Goal: Task Accomplishment & Management: Manage account settings

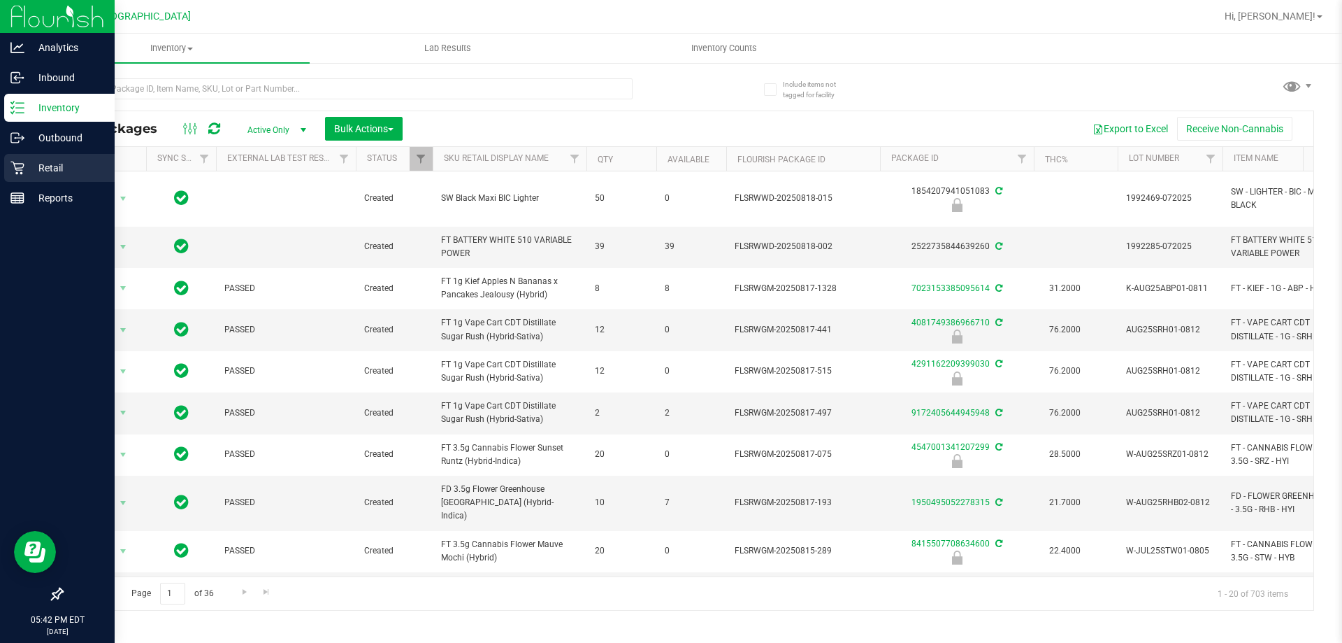
click at [20, 171] on icon at bounding box center [17, 168] width 14 height 14
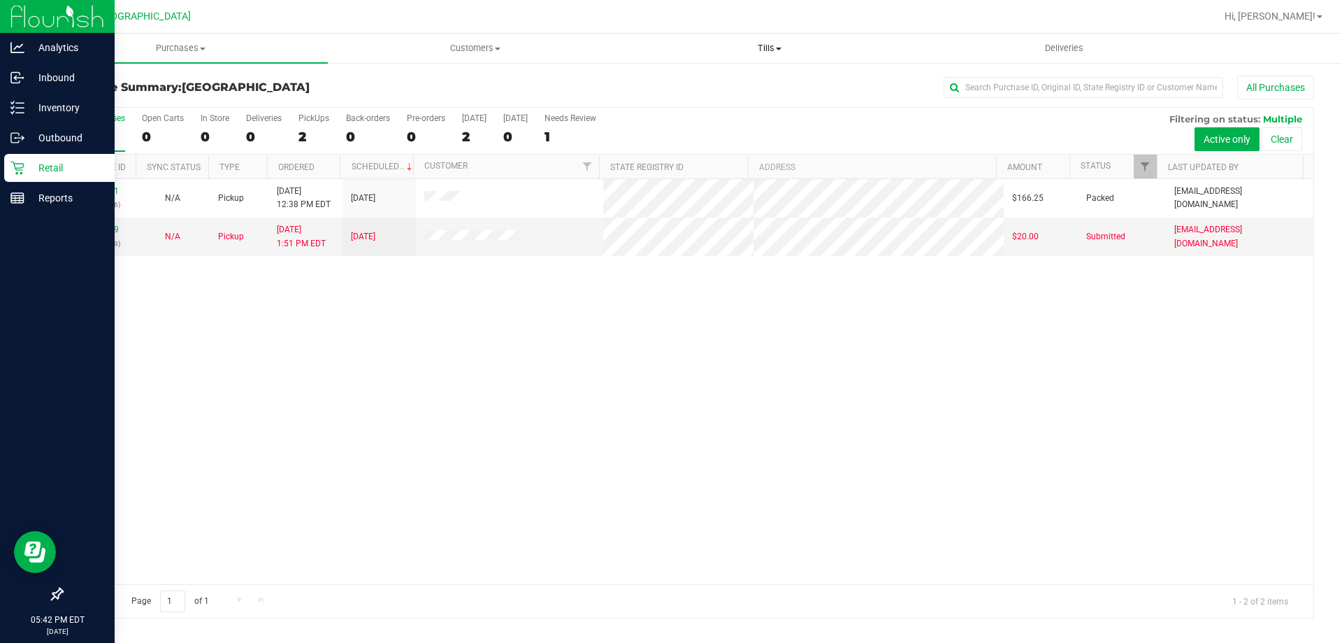
click at [766, 44] on span "Tills" at bounding box center [769, 48] width 293 height 13
click at [706, 86] on span "Manage tills" at bounding box center [669, 84] width 94 height 12
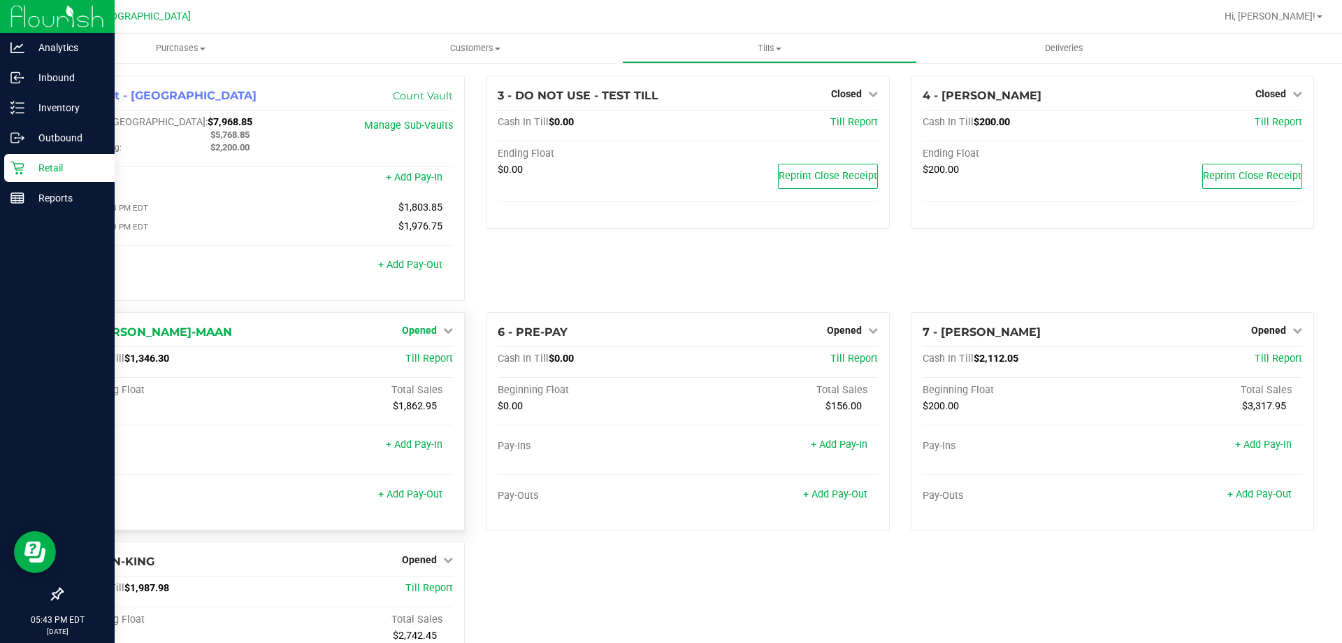
click at [408, 336] on span "Opened" at bounding box center [419, 329] width 35 height 11
click at [409, 362] on link "Close Till" at bounding box center [422, 358] width 38 height 11
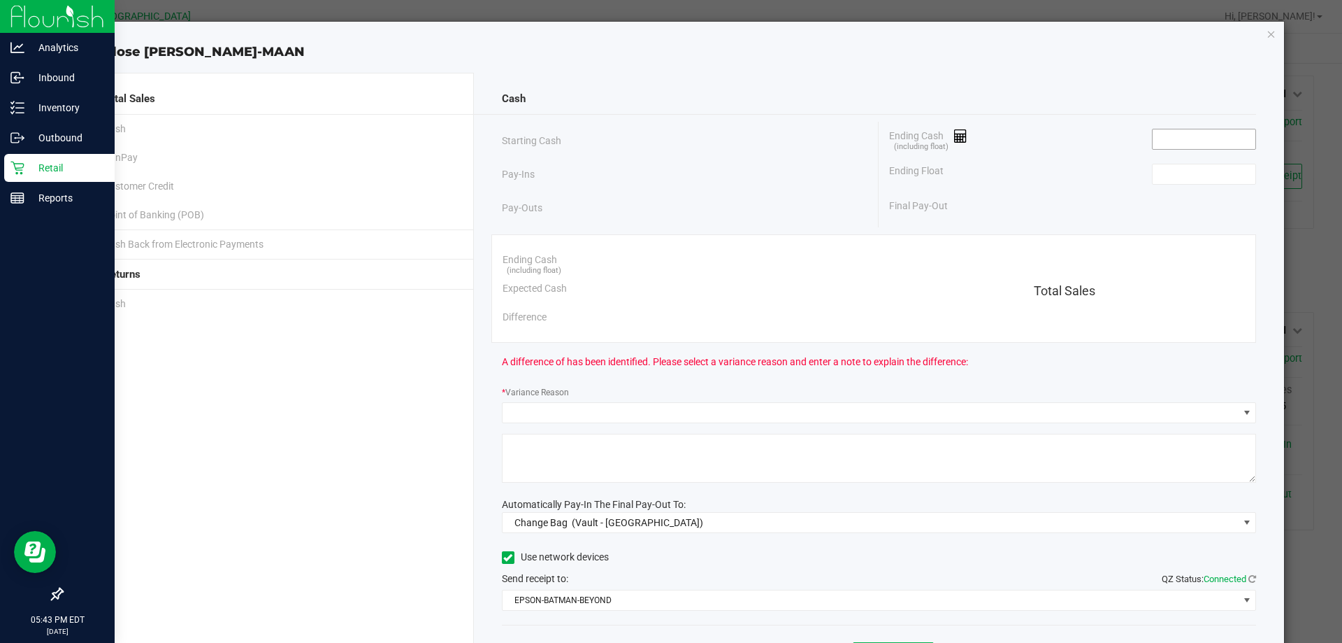
click at [1237, 140] on input at bounding box center [1204, 139] width 103 height 20
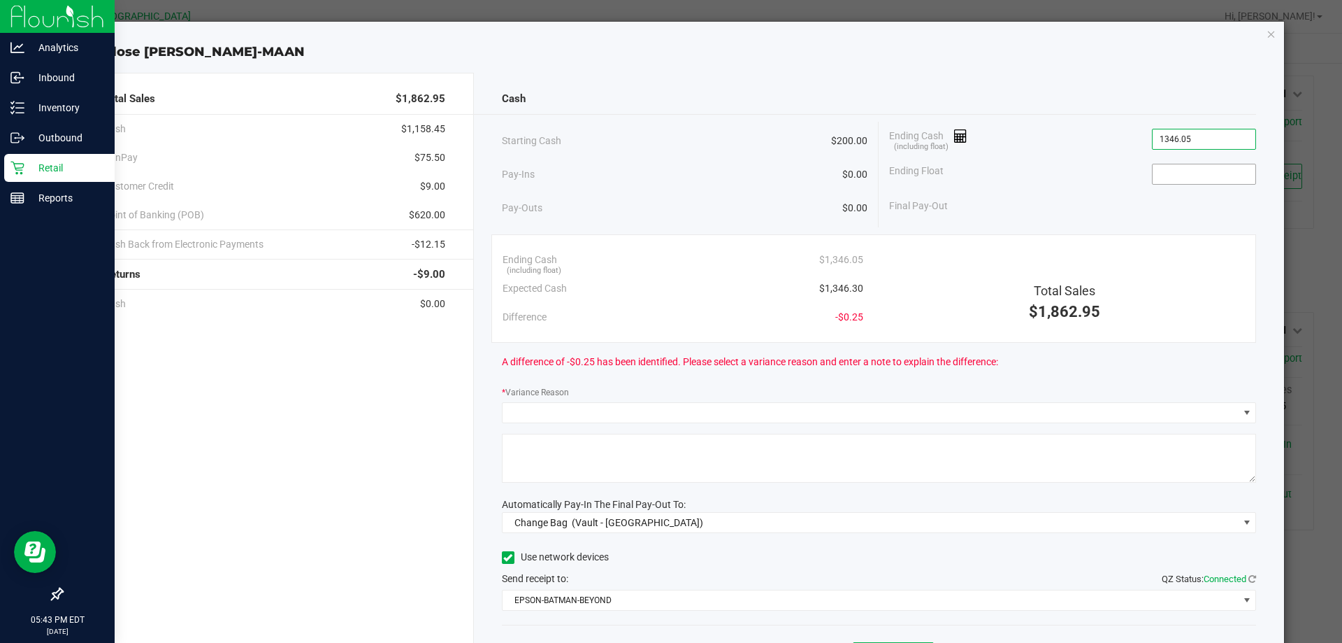
type input "$1,346.05"
click at [1217, 168] on input at bounding box center [1204, 174] width 103 height 20
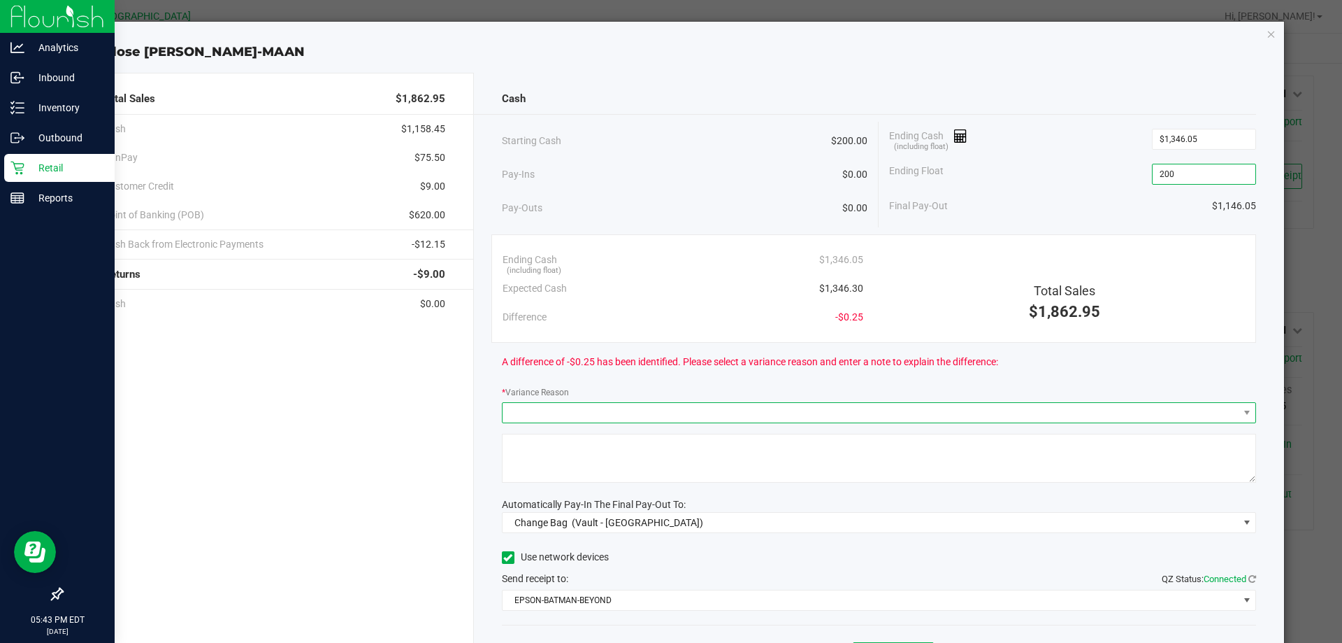
type input "$200.00"
click at [573, 415] on span at bounding box center [871, 413] width 736 height 20
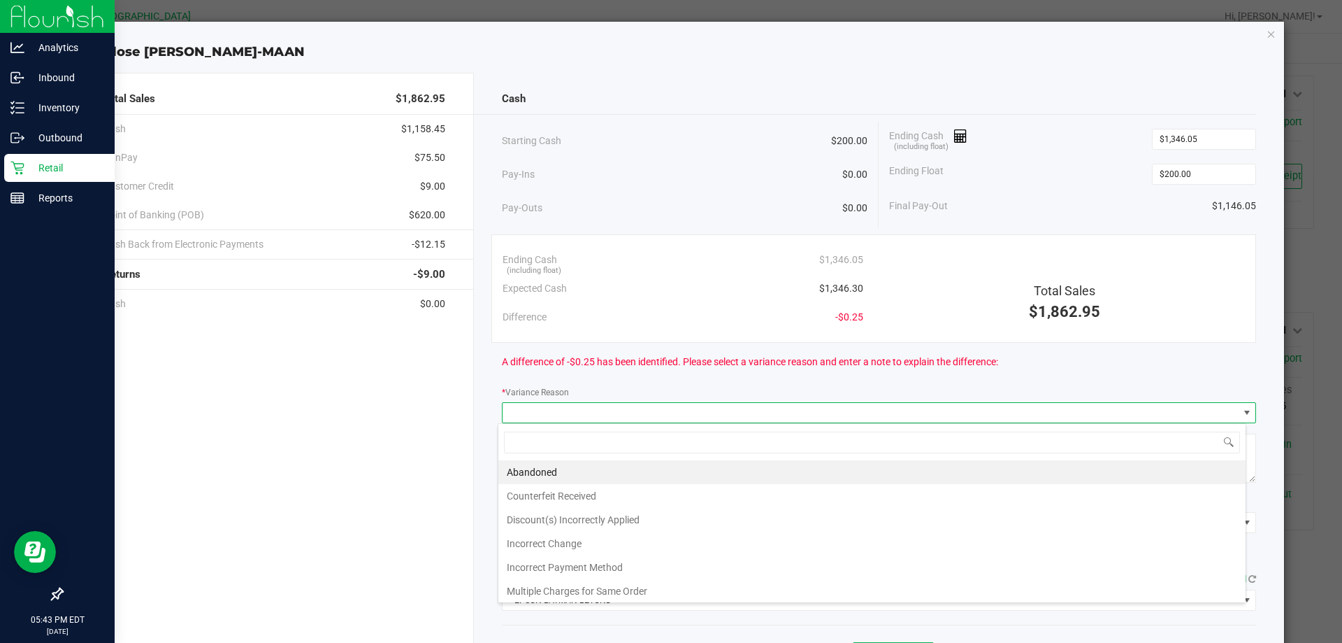
scroll to position [21, 748]
click at [564, 548] on li "Incorrect Change" at bounding box center [872, 543] width 747 height 24
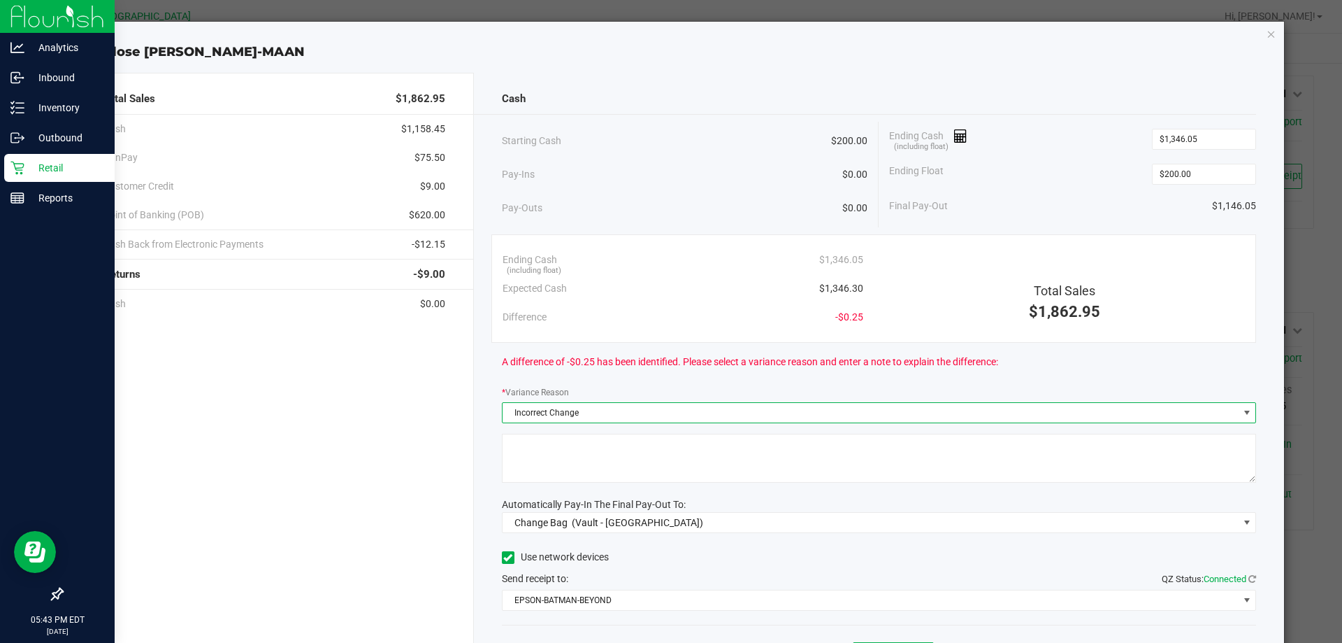
click at [584, 433] on textarea at bounding box center [879, 457] width 755 height 49
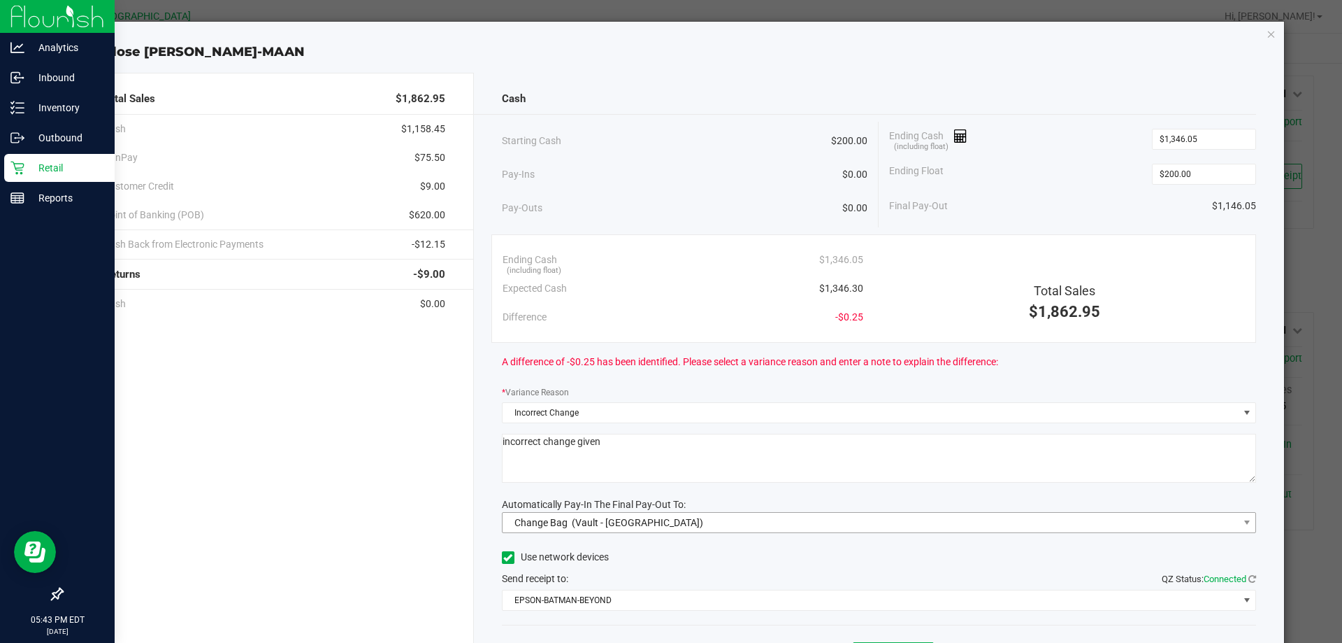
type textarea "incorrect change given"
click at [572, 526] on span "(Vault - [GEOGRAPHIC_DATA])" at bounding box center [637, 522] width 131 height 11
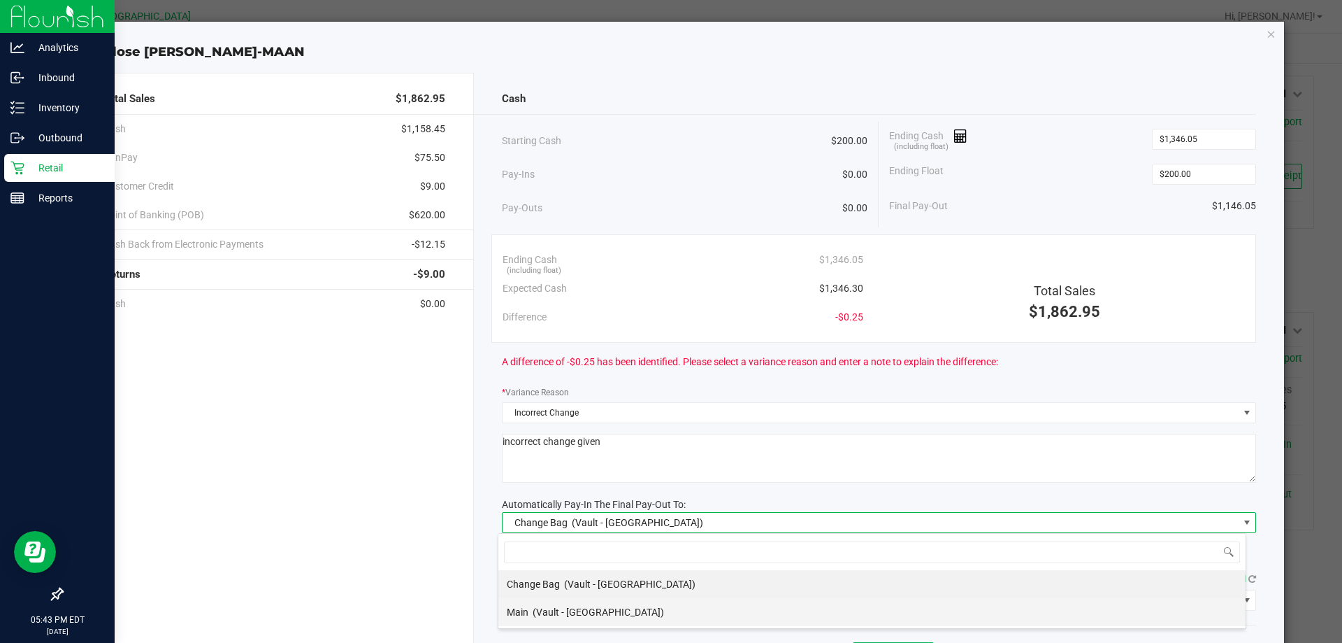
click at [564, 605] on div "Main (Vault - [GEOGRAPHIC_DATA])" at bounding box center [585, 611] width 157 height 25
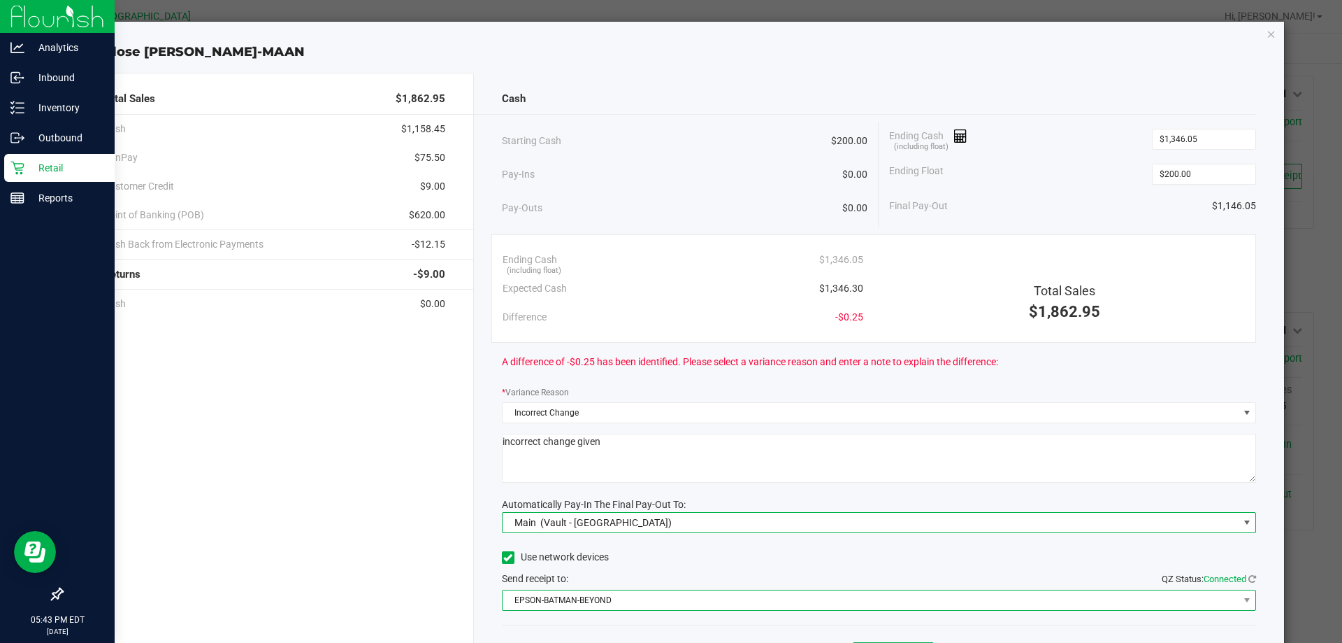
click at [564, 601] on span "EPSON-BATMAN-BEYOND" at bounding box center [871, 600] width 736 height 20
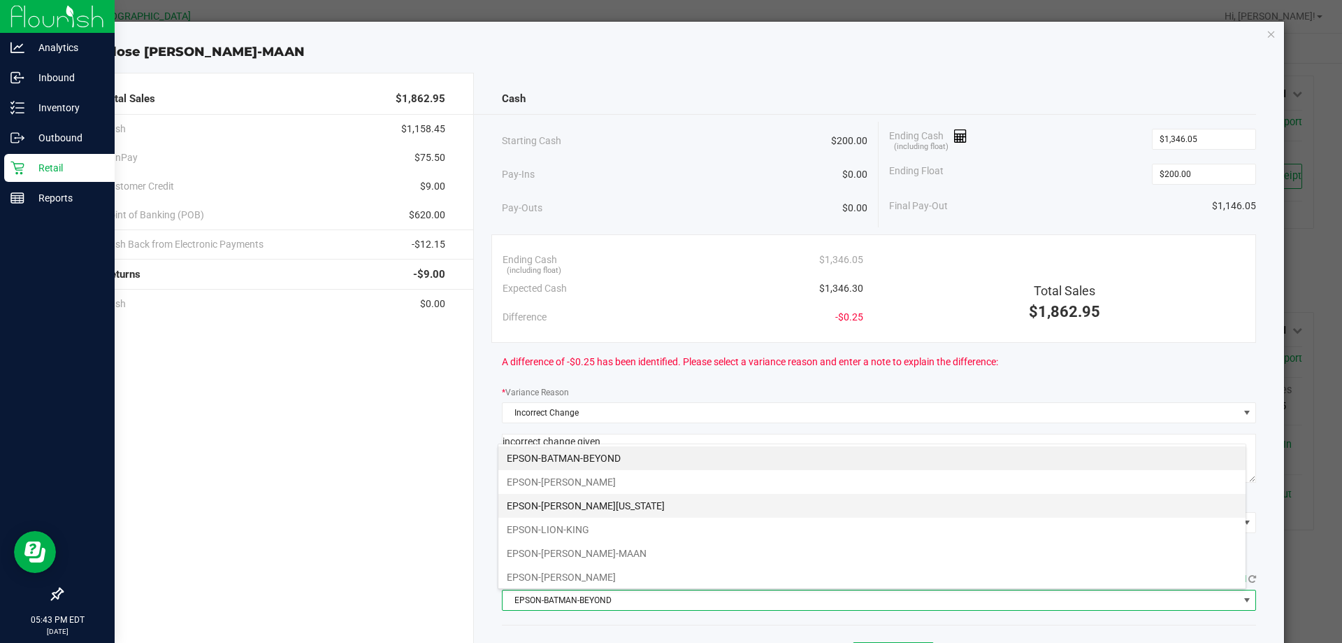
click at [582, 507] on li "EPSON-[PERSON_NAME][US_STATE]" at bounding box center [872, 506] width 747 height 24
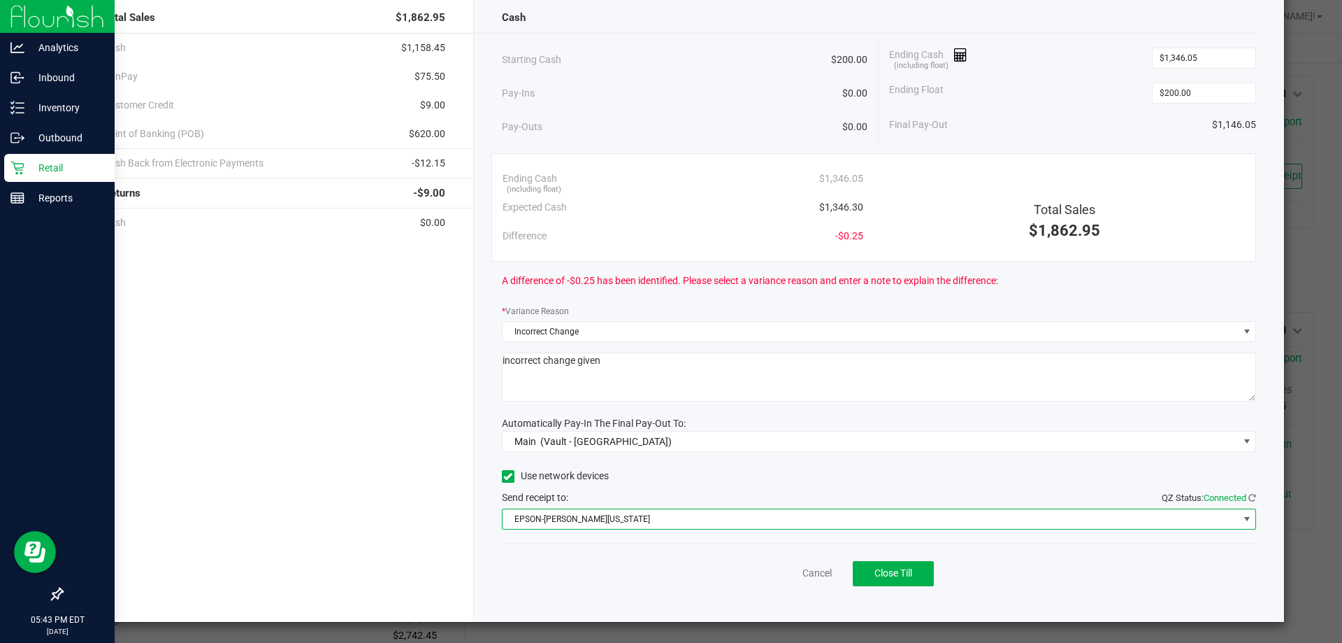
scroll to position [82, 0]
click at [912, 580] on button "Close Till" at bounding box center [893, 572] width 81 height 25
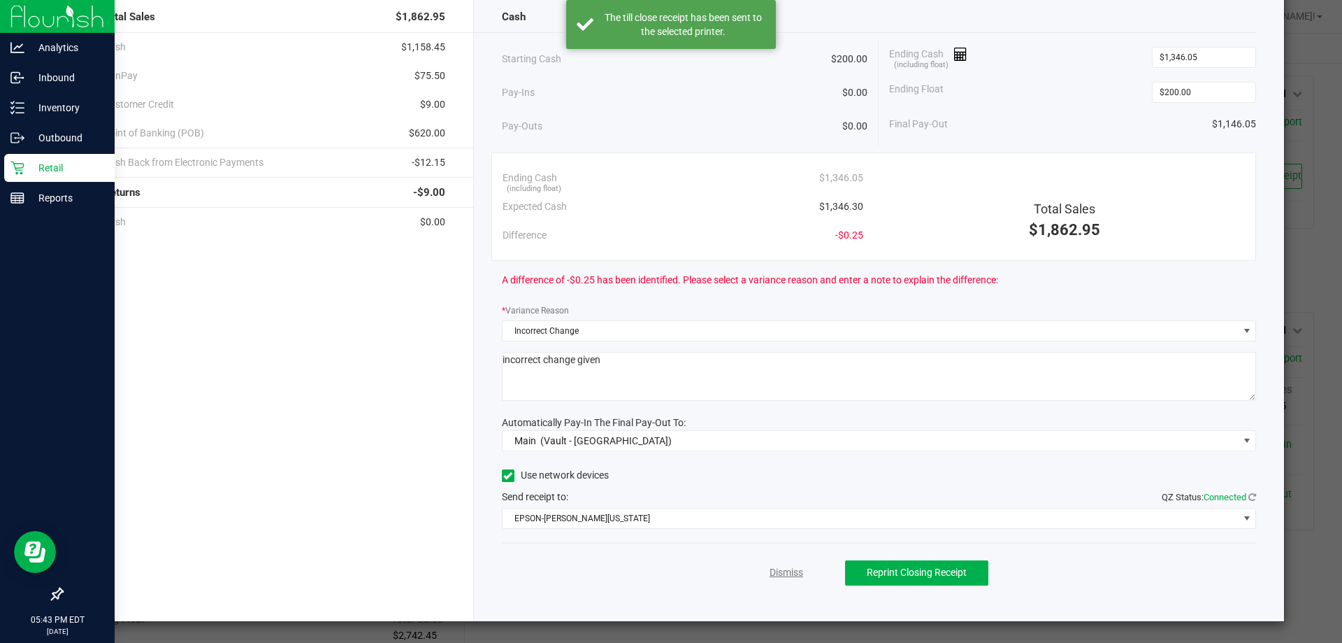
click at [770, 576] on link "Dismiss" at bounding box center [787, 572] width 34 height 15
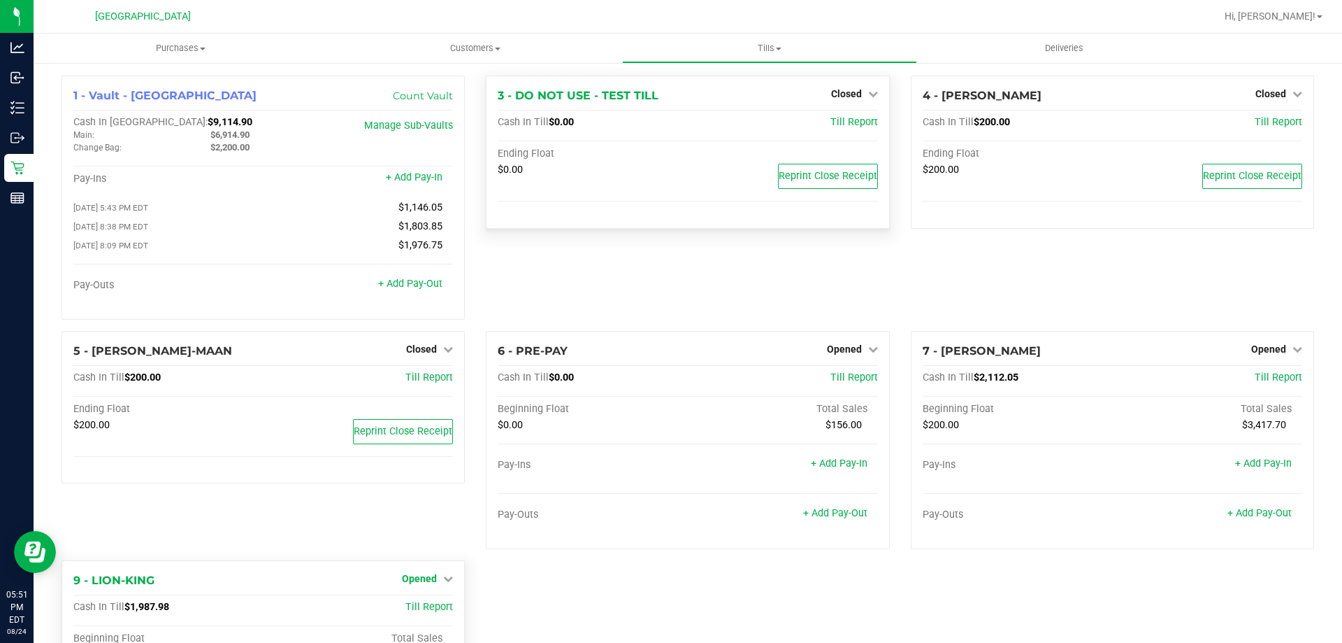
click at [426, 584] on span "Opened" at bounding box center [419, 578] width 35 height 11
click at [425, 610] on link "Close Till" at bounding box center [422, 606] width 38 height 11
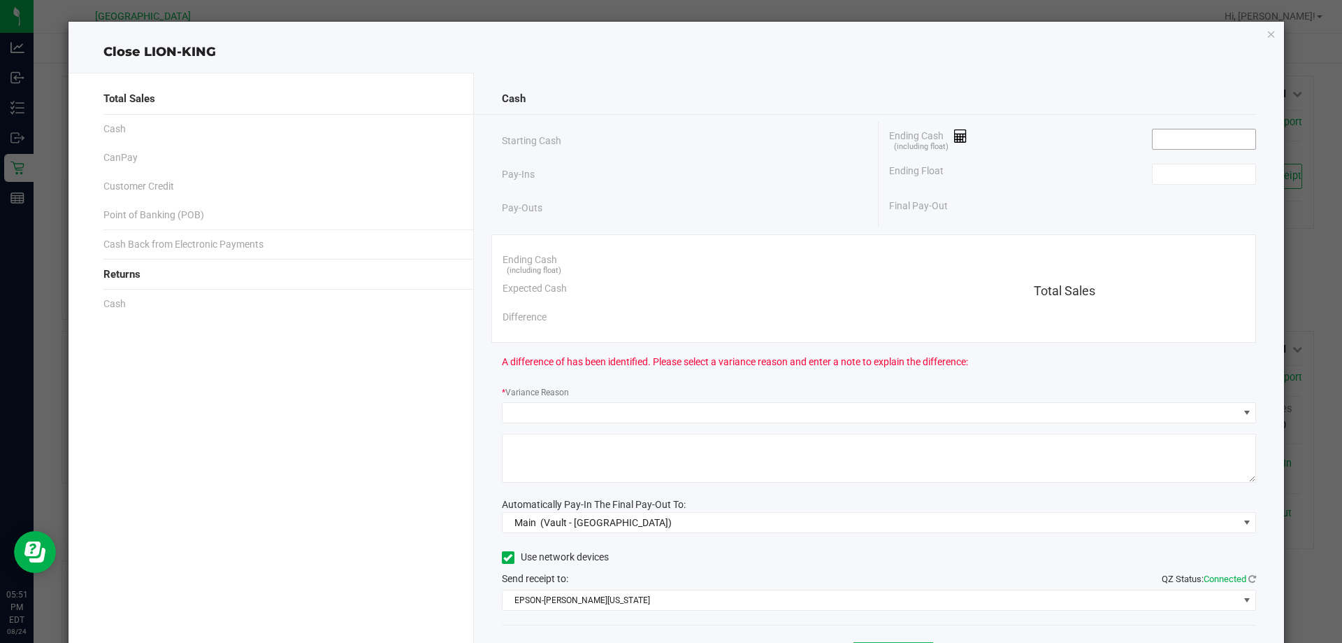
click at [1175, 145] on input at bounding box center [1204, 139] width 103 height 20
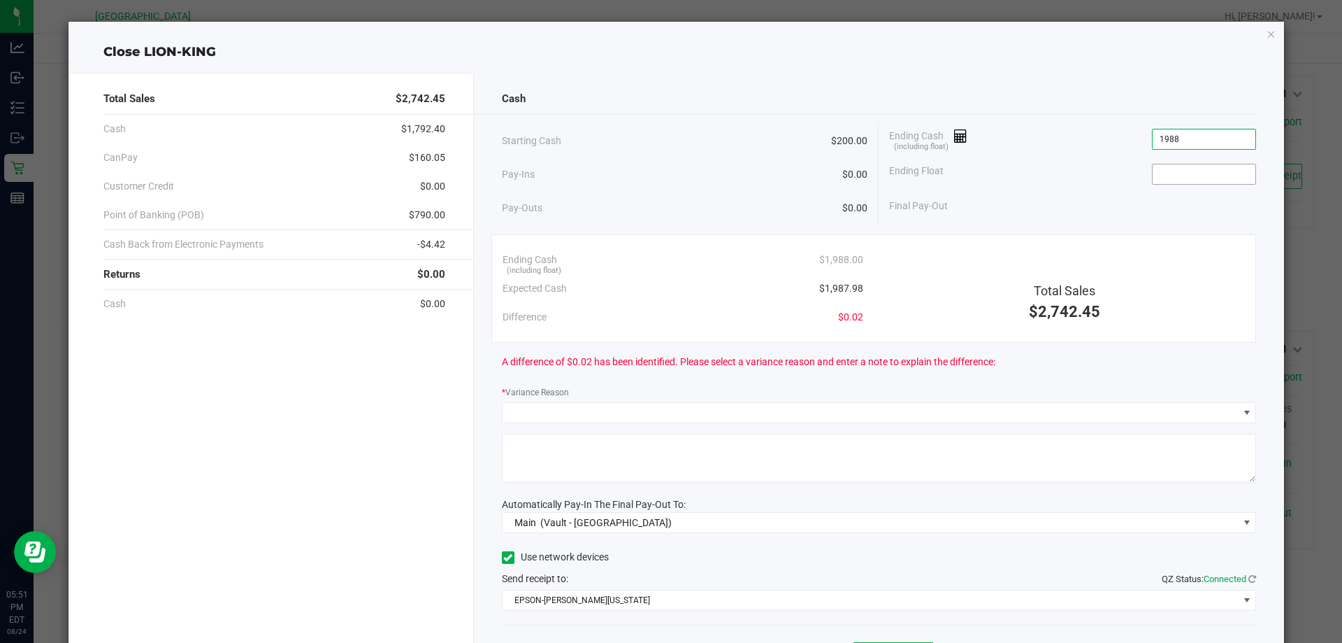
type input "$1,988.00"
click at [1172, 174] on input at bounding box center [1204, 174] width 103 height 20
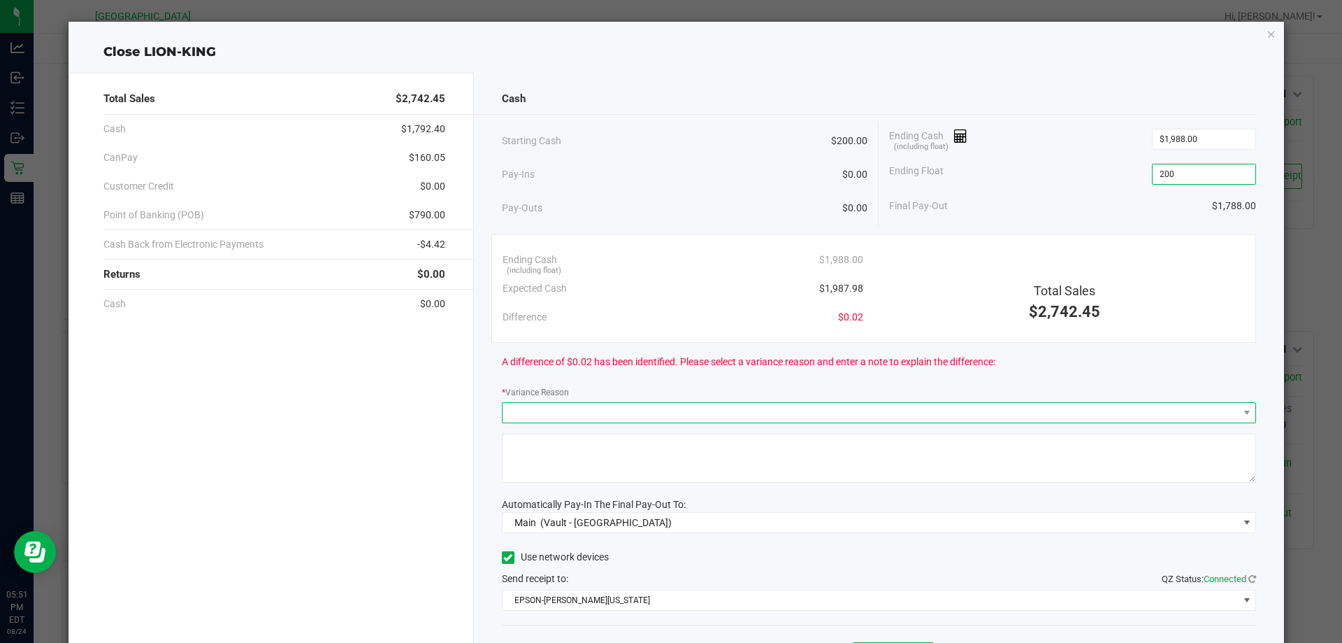
type input "$200.00"
click at [845, 409] on span at bounding box center [871, 413] width 736 height 20
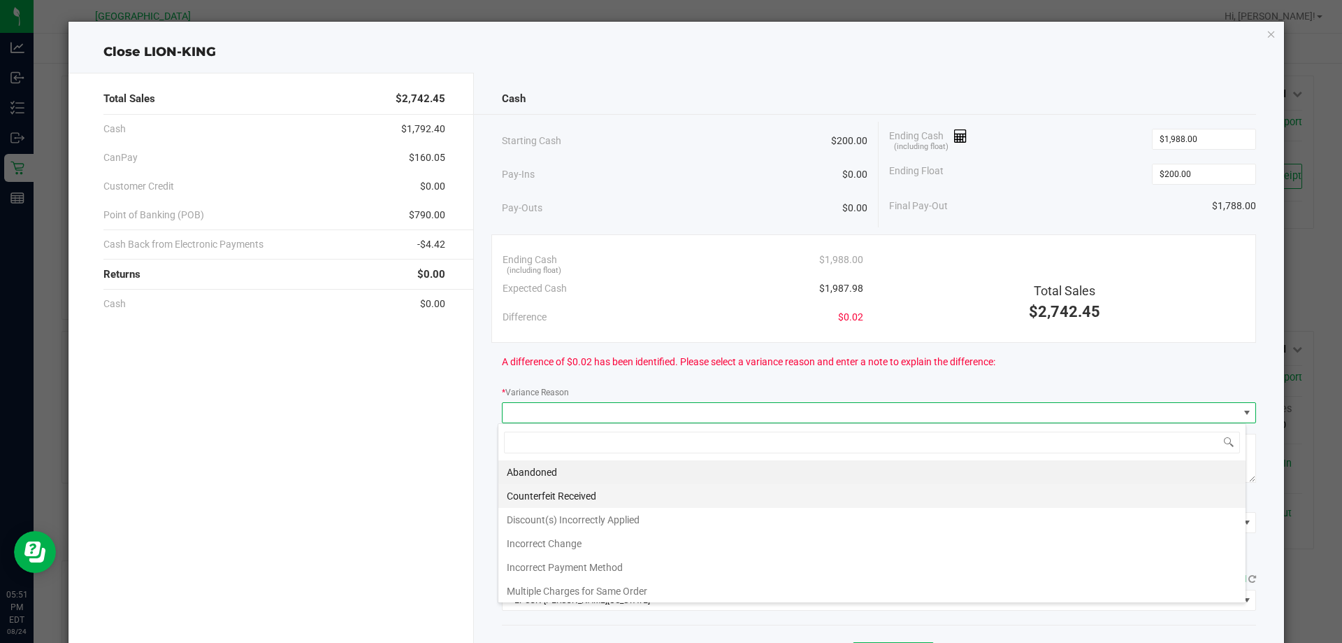
scroll to position [21, 748]
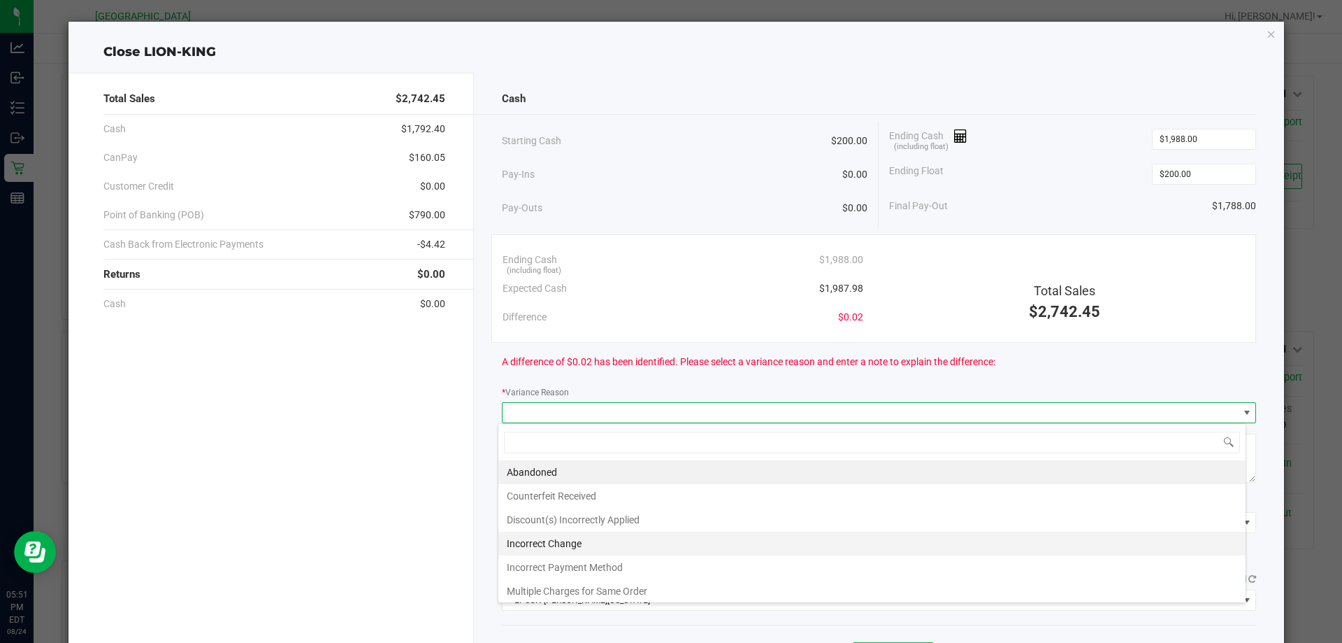
click at [581, 547] on li "Incorrect Change" at bounding box center [872, 543] width 747 height 24
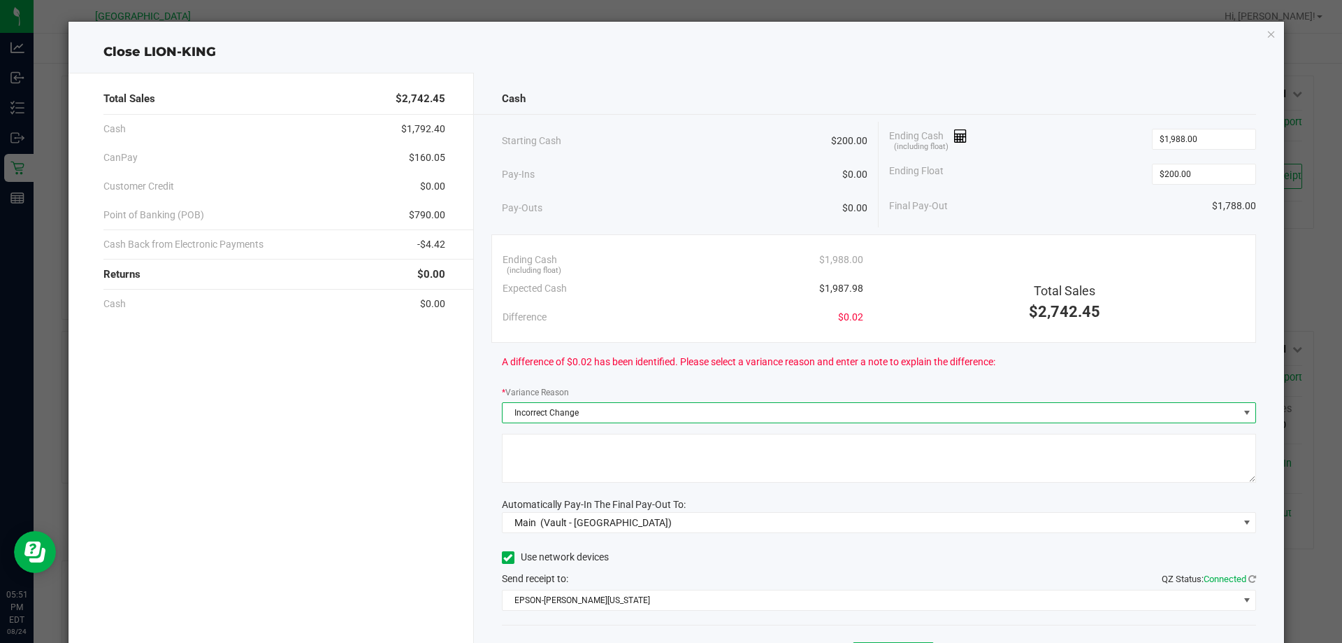
click at [605, 474] on textarea at bounding box center [879, 457] width 755 height 49
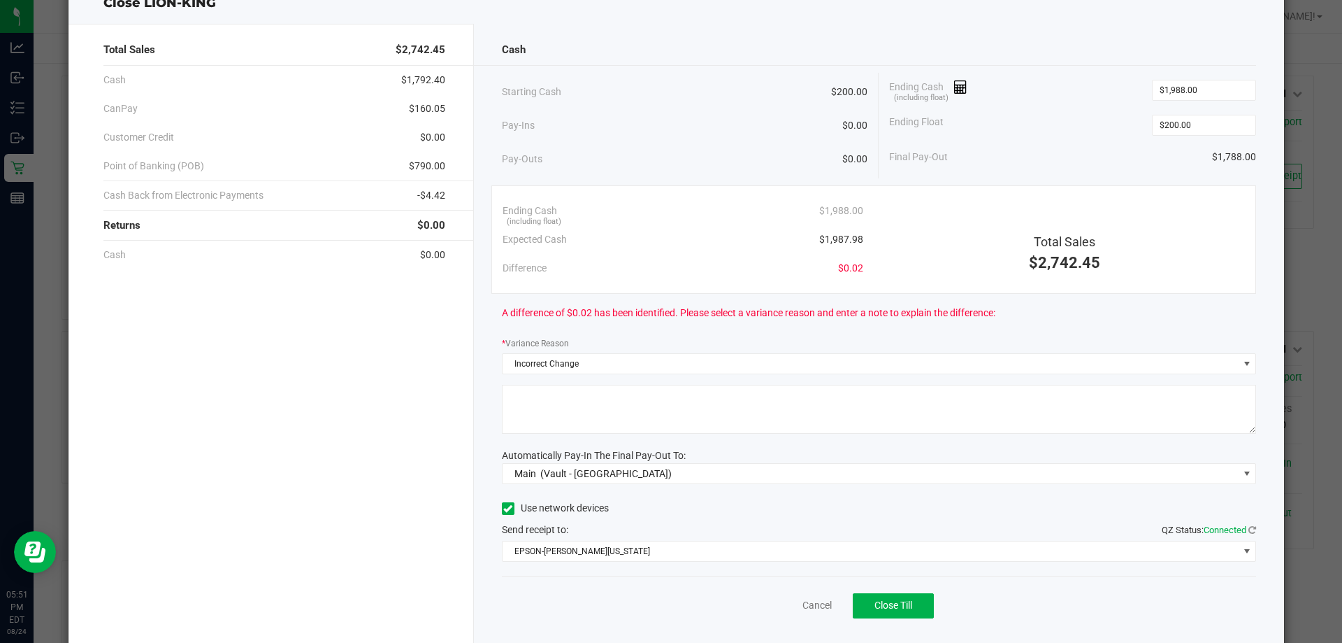
scroll to position [82, 0]
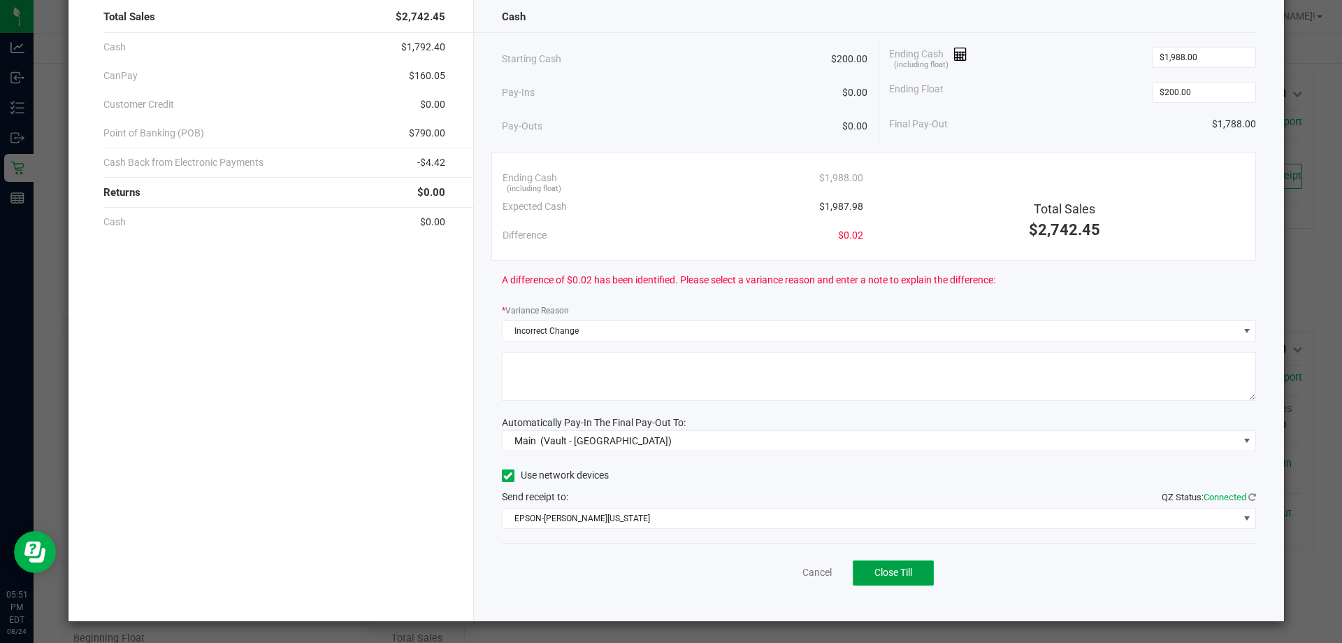
click at [901, 574] on span "Close Till" at bounding box center [894, 571] width 38 height 11
click at [792, 382] on textarea at bounding box center [879, 376] width 755 height 49
type textarea "Incorrect change given"
click at [915, 570] on button "Close Till" at bounding box center [893, 572] width 81 height 25
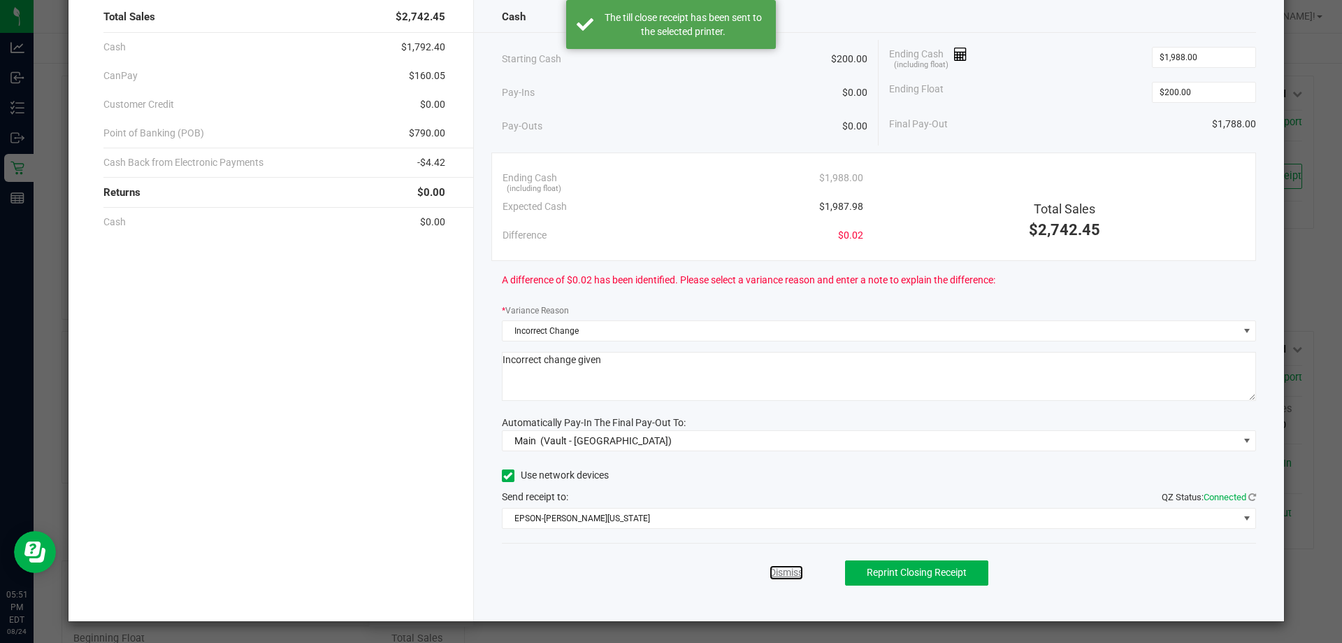
click at [780, 571] on link "Dismiss" at bounding box center [787, 572] width 34 height 15
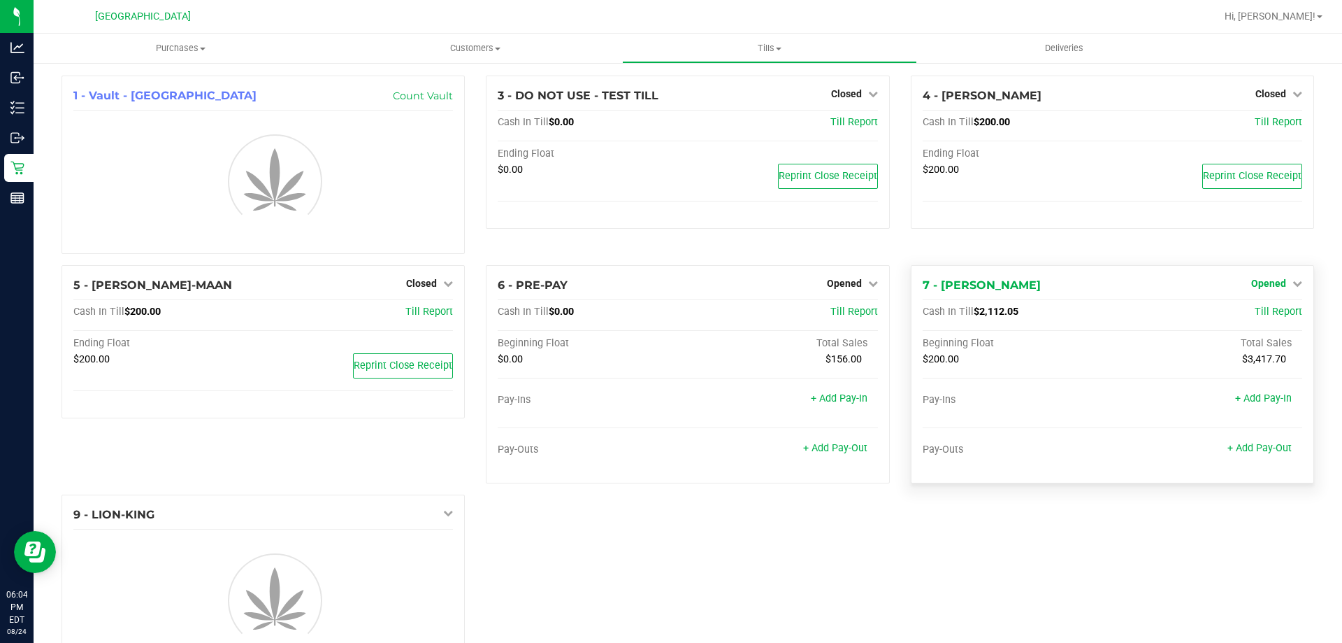
click at [1272, 279] on span "Opened" at bounding box center [1269, 283] width 35 height 11
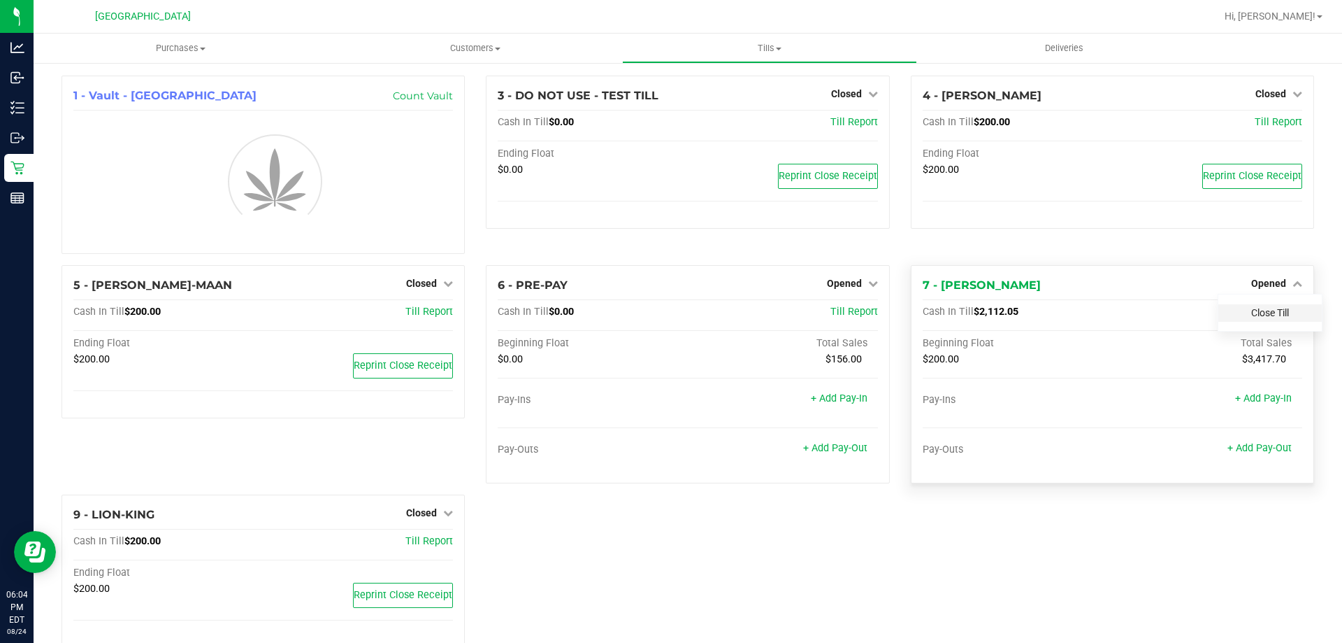
click at [1259, 310] on link "Close Till" at bounding box center [1271, 312] width 38 height 11
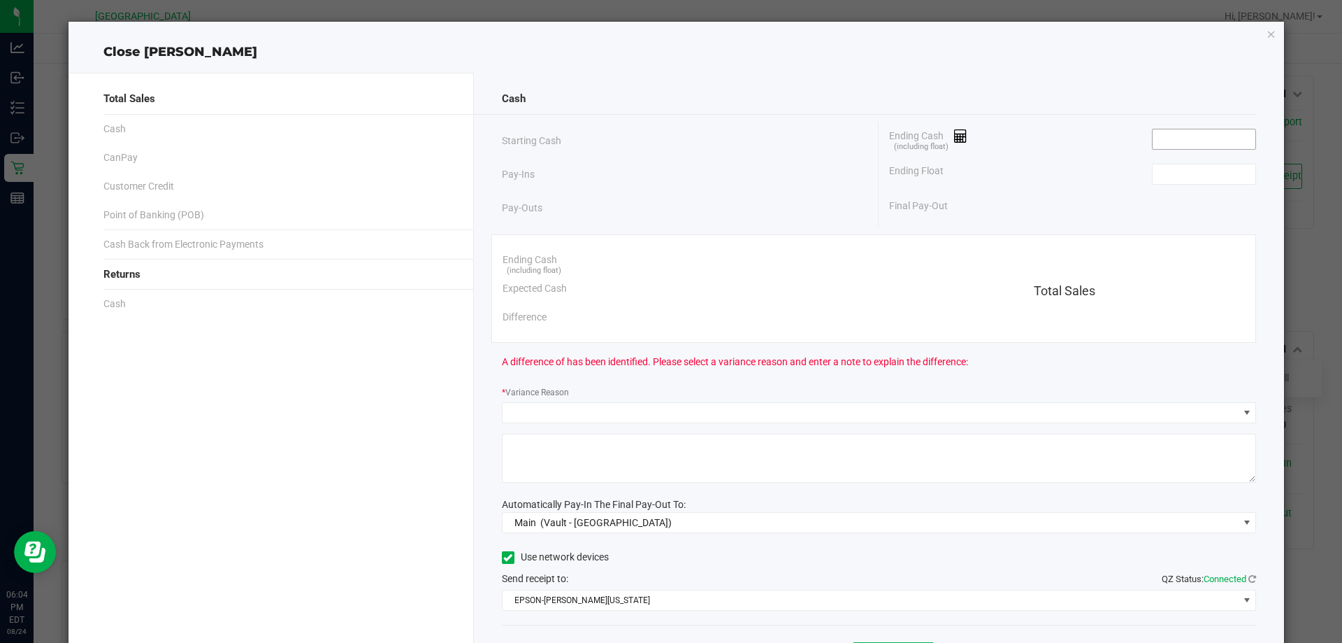
click at [1211, 133] on input at bounding box center [1204, 139] width 103 height 20
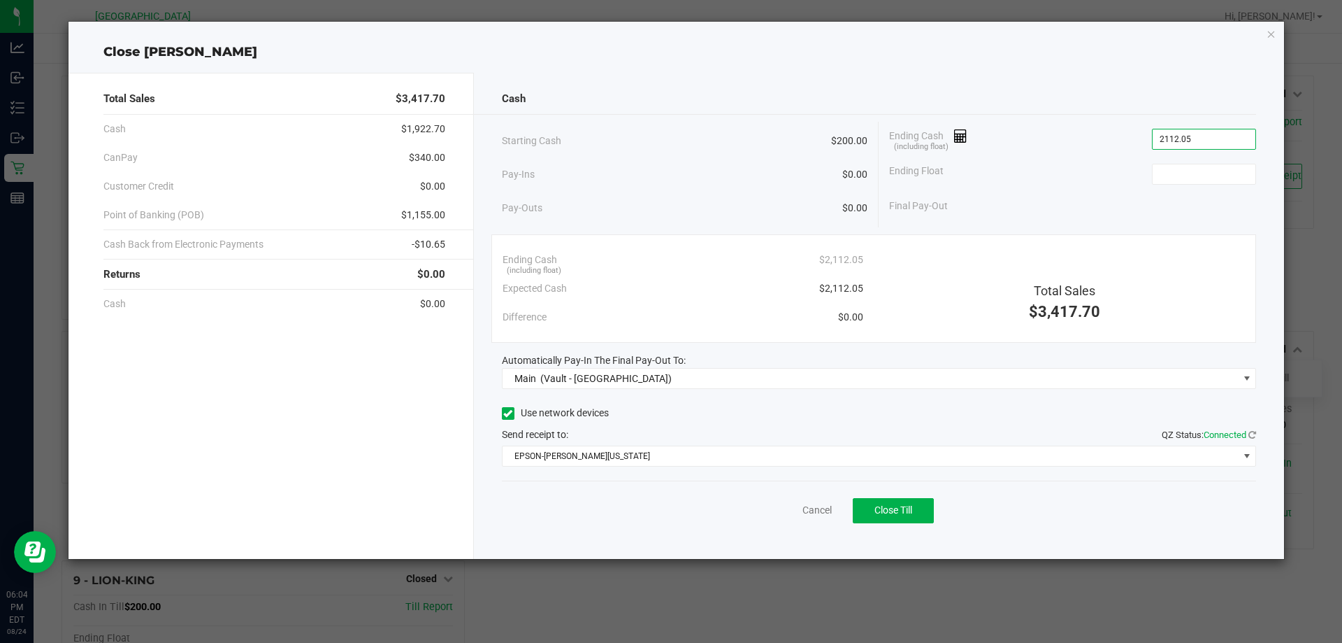
type input "$2,112.05"
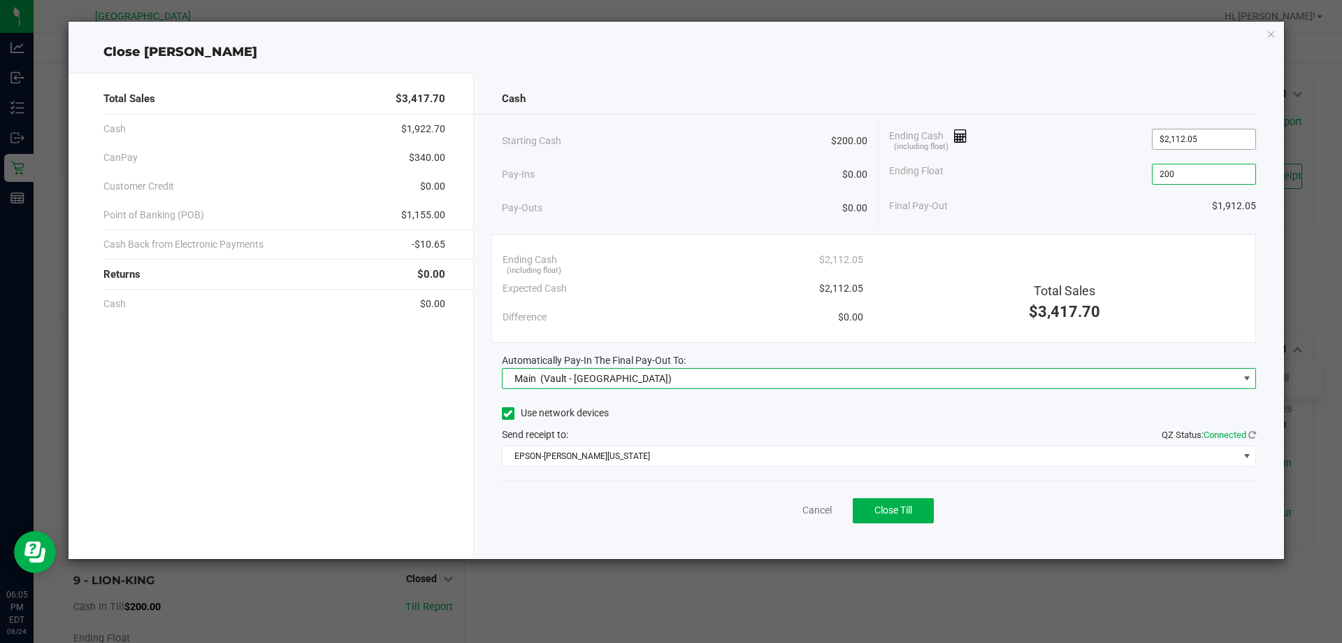
type input "$200.00"
click at [884, 516] on button "Close Till" at bounding box center [893, 510] width 81 height 25
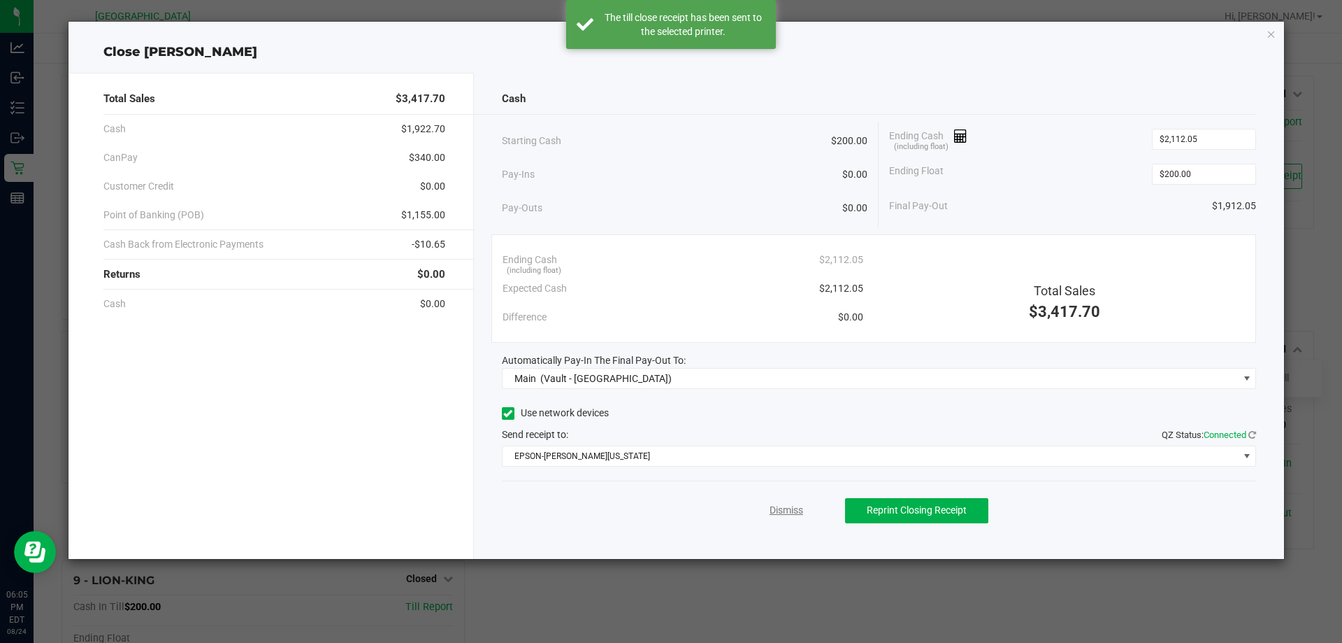
click at [787, 512] on link "Dismiss" at bounding box center [787, 510] width 34 height 15
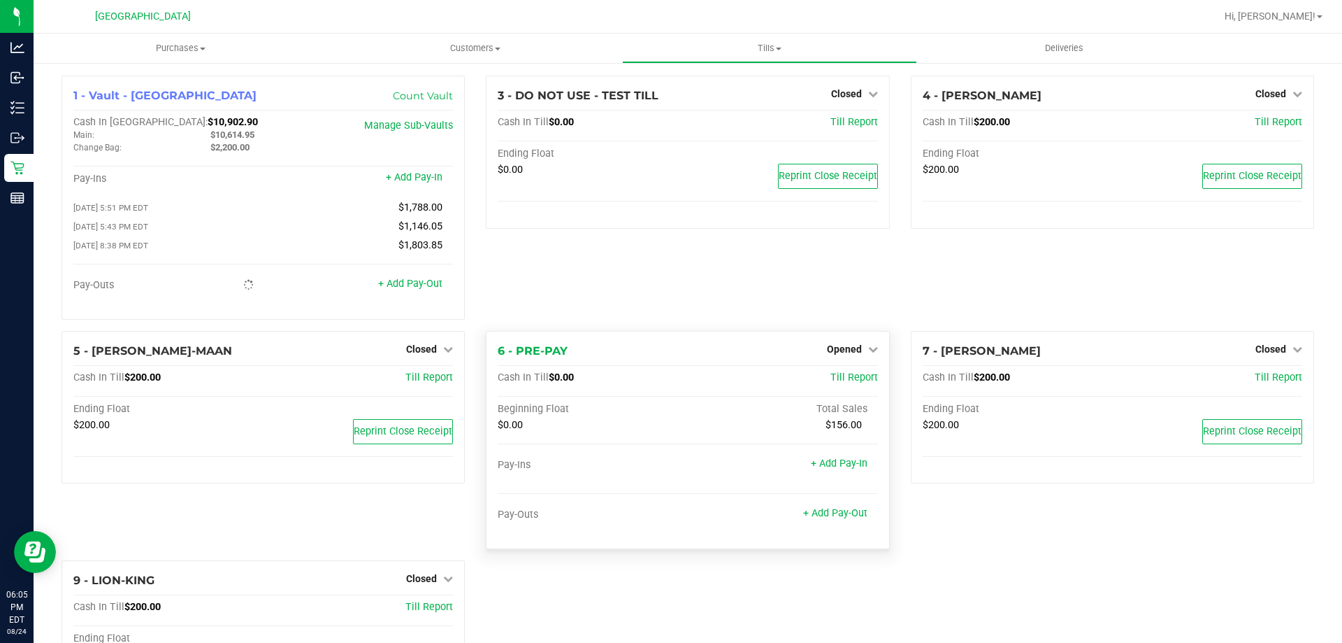
click at [836, 363] on div "6 - PRE-PAY Opened Close Till Cash In Till $0.00 Till Report Beginning Float To…" at bounding box center [687, 440] width 403 height 218
click at [843, 354] on span "Opened" at bounding box center [844, 348] width 35 height 11
click at [847, 383] on link "Close Till" at bounding box center [846, 377] width 38 height 11
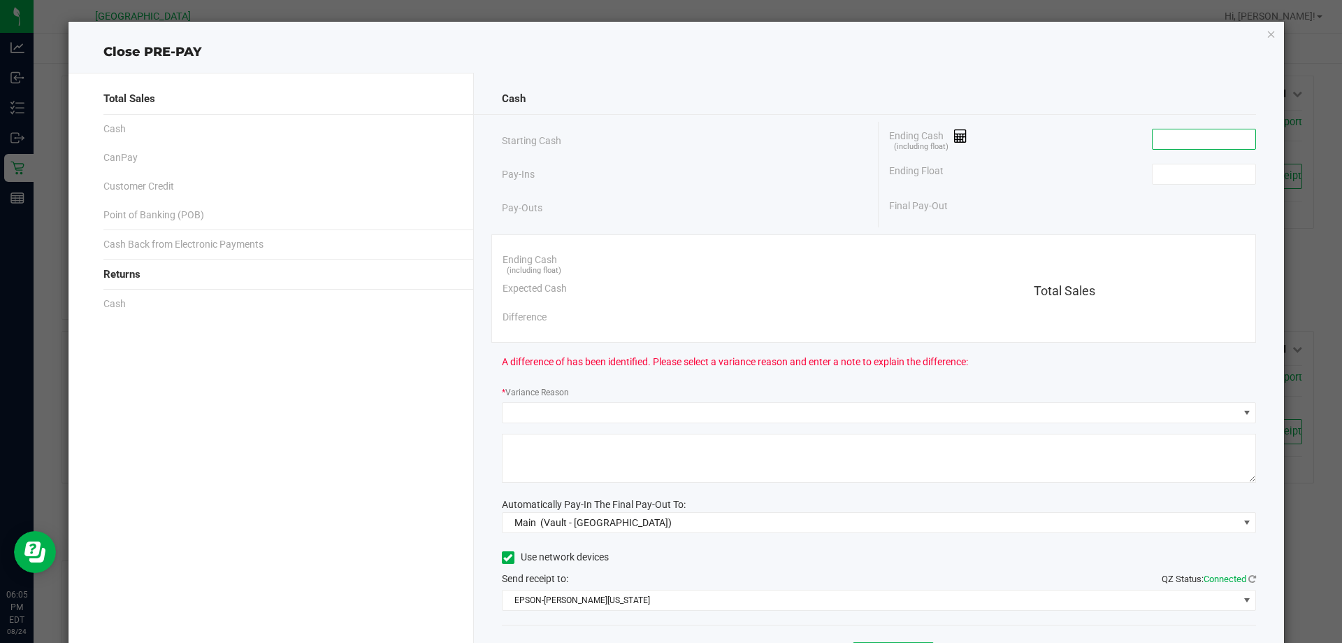
click at [1196, 143] on input at bounding box center [1204, 139] width 103 height 20
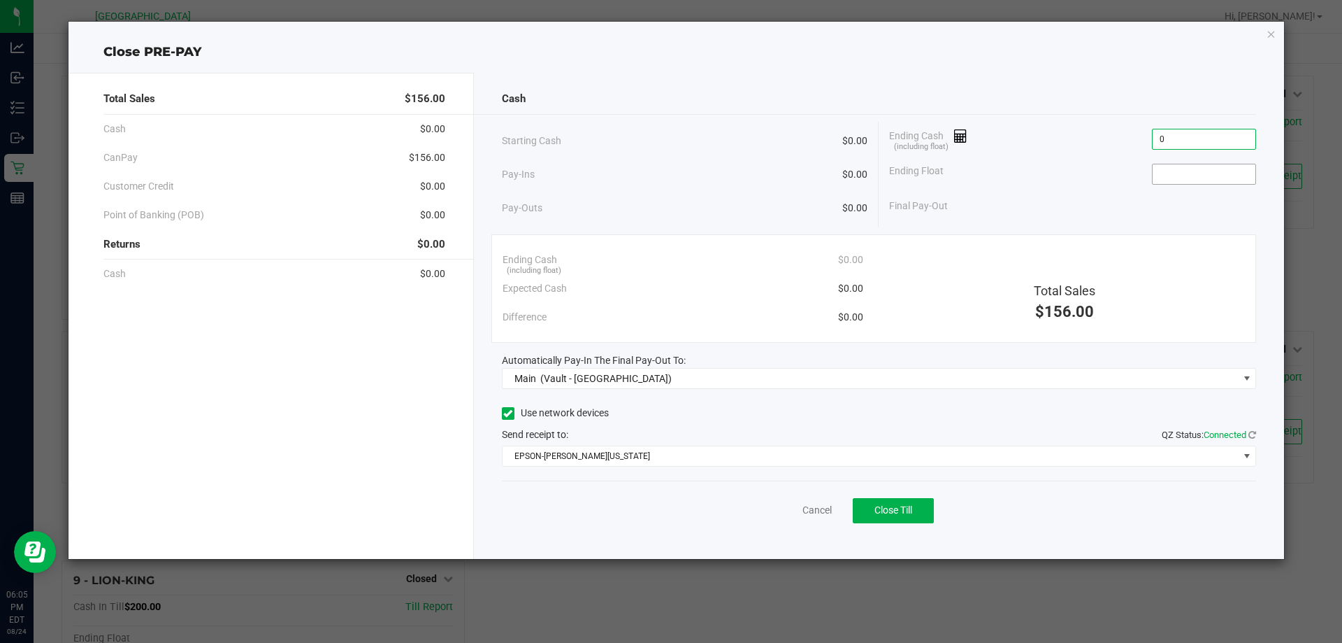
type input "$0.00"
click at [1176, 177] on input at bounding box center [1204, 174] width 103 height 20
type input "$0.00"
click at [881, 515] on span "Close Till" at bounding box center [894, 509] width 38 height 11
click at [806, 503] on div "Dismiss Reprint Closing Receipt" at bounding box center [879, 507] width 755 height 54
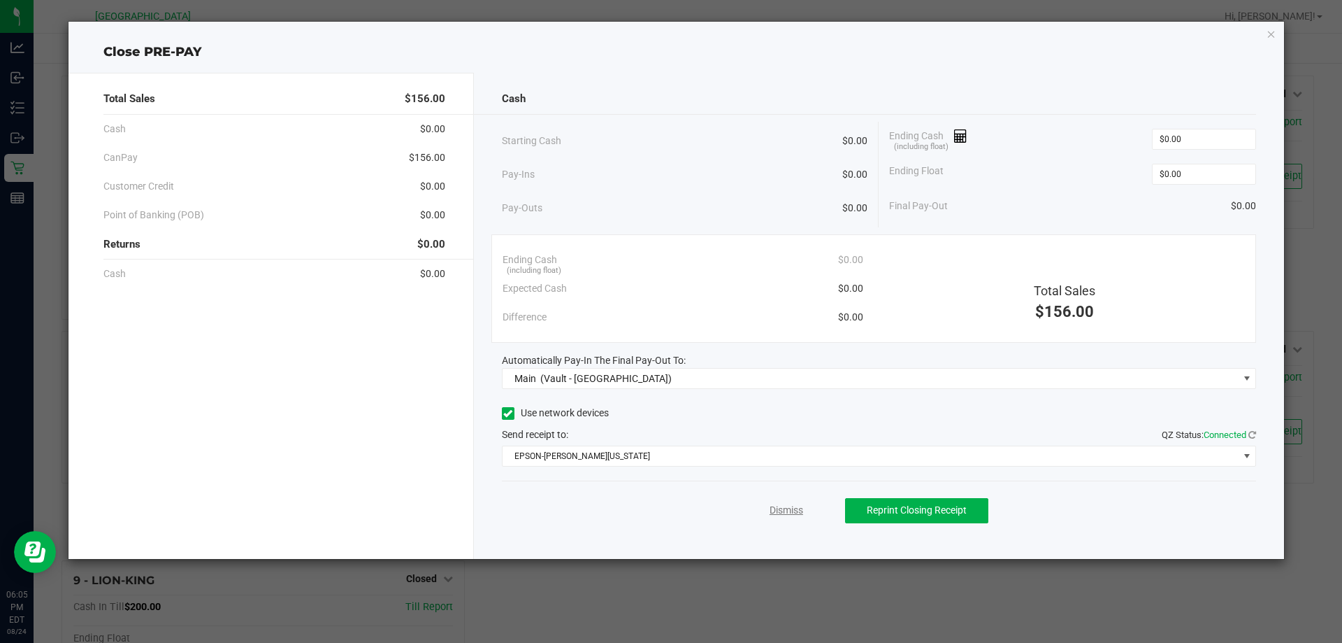
click at [802, 505] on link "Dismiss" at bounding box center [787, 510] width 34 height 15
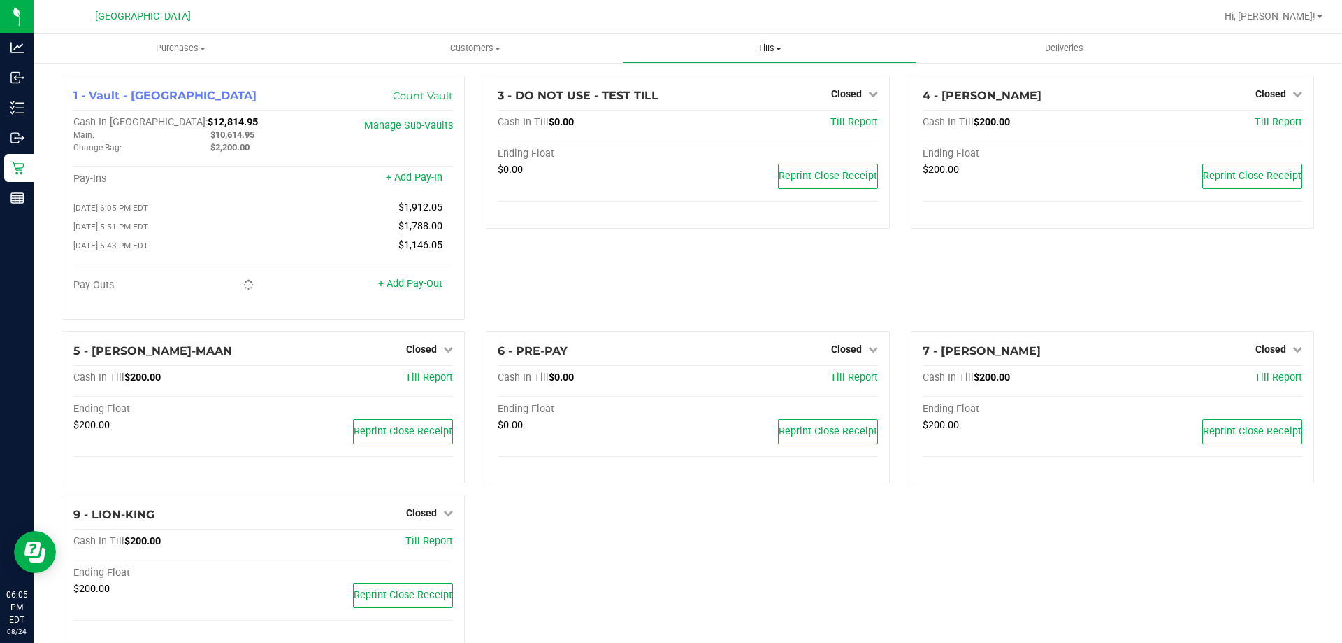
click at [773, 39] on uib-tab-heading "Tills Manage tills Reconcile e-payments" at bounding box center [769, 48] width 293 height 28
click at [711, 98] on span "Reconcile e-payments" at bounding box center [691, 101] width 139 height 12
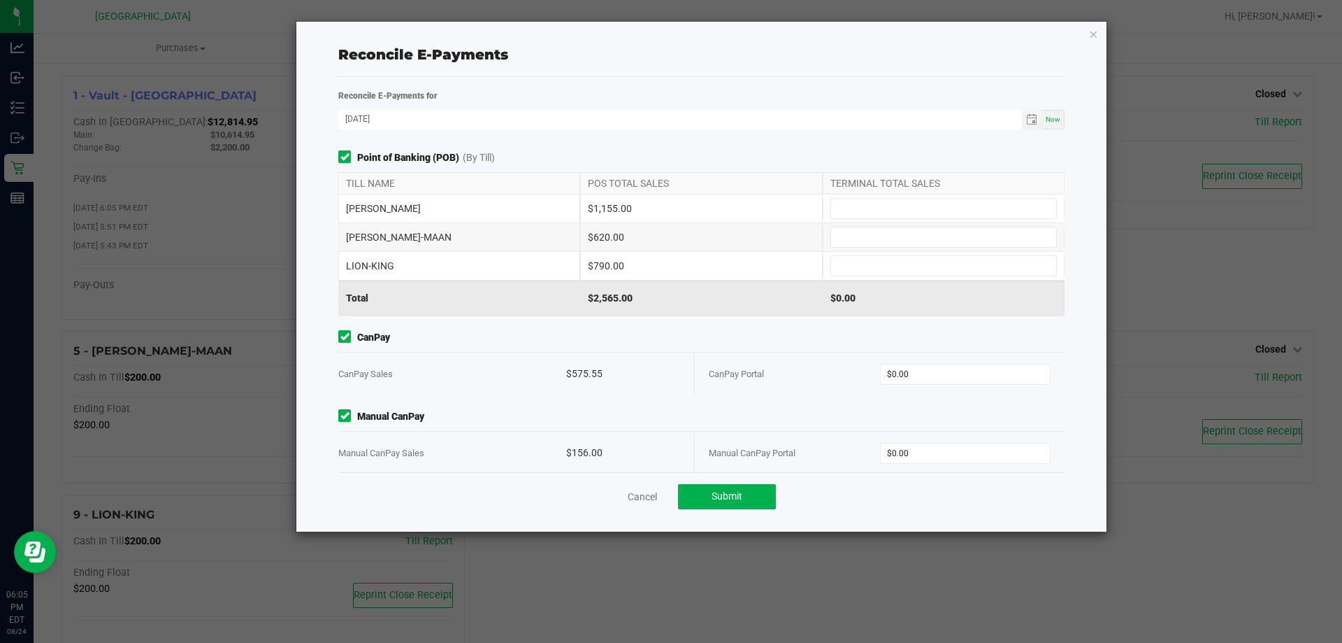
drag, startPoint x: 710, startPoint y: 350, endPoint x: 657, endPoint y: 199, distance: 160.1
click at [654, 199] on div "$1,155.00" at bounding box center [701, 208] width 242 height 28
click at [839, 199] on input at bounding box center [943, 209] width 225 height 20
type input "$1,155.00"
type input "$620.00"
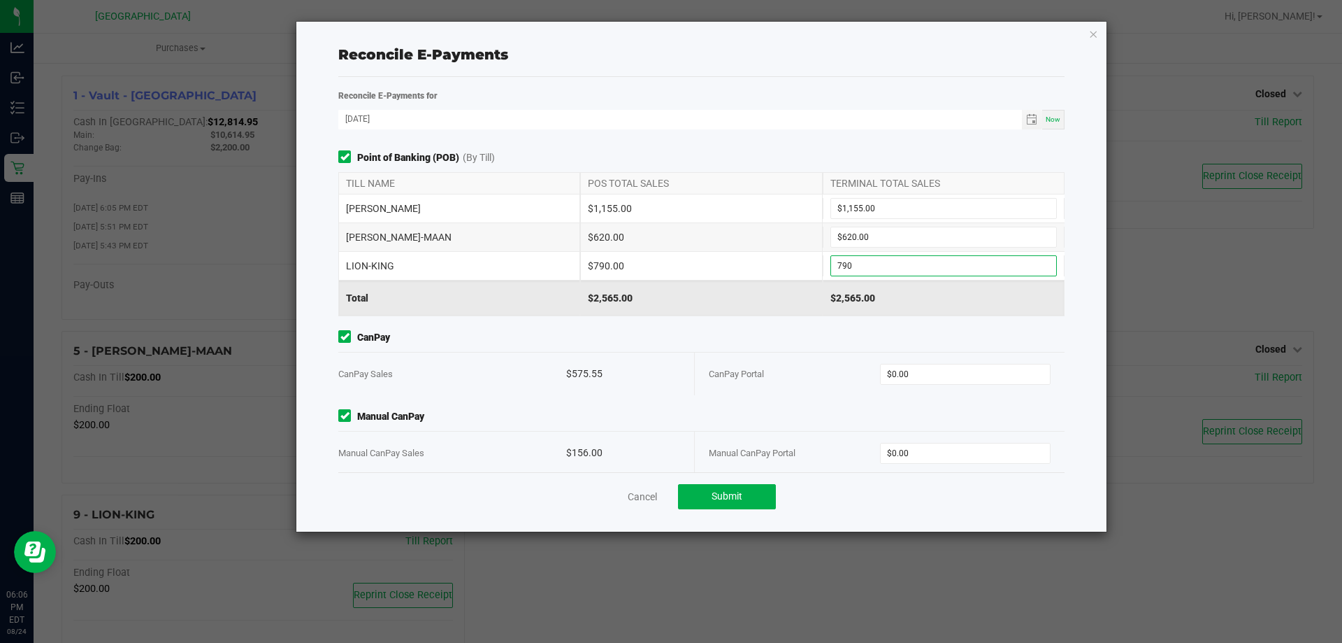
type input "$790.00"
type input "$575.00"
type input "0"
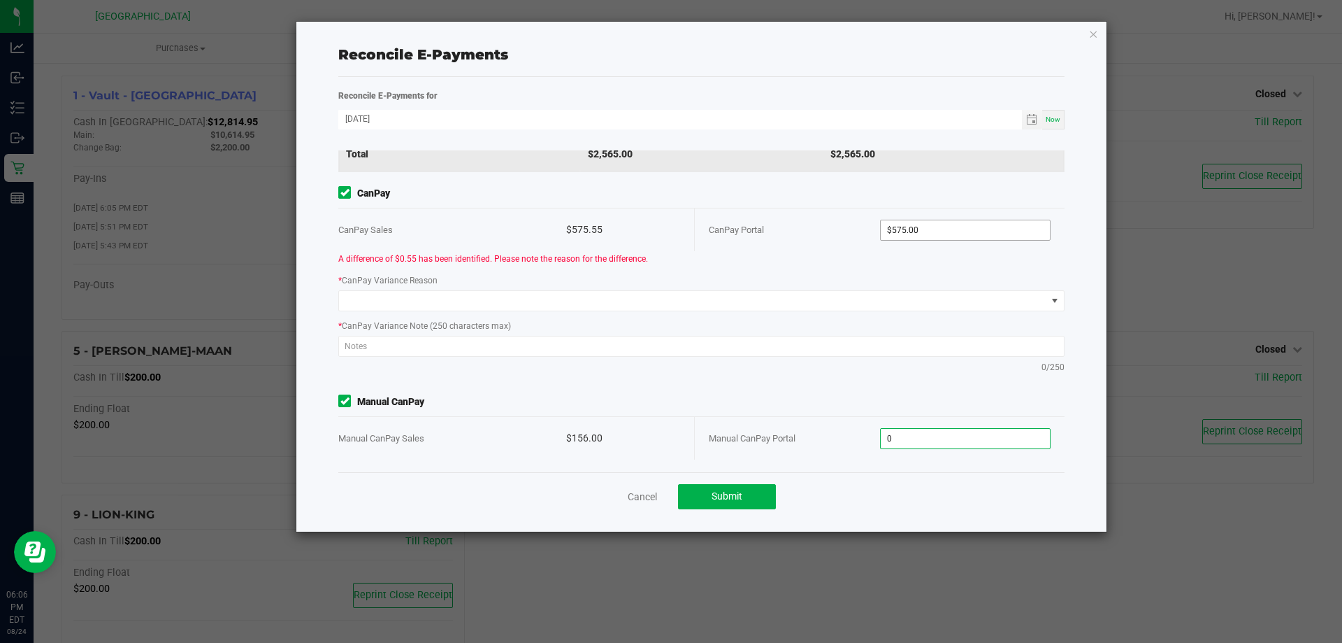
type input "575"
type input "$0.00"
type input "."
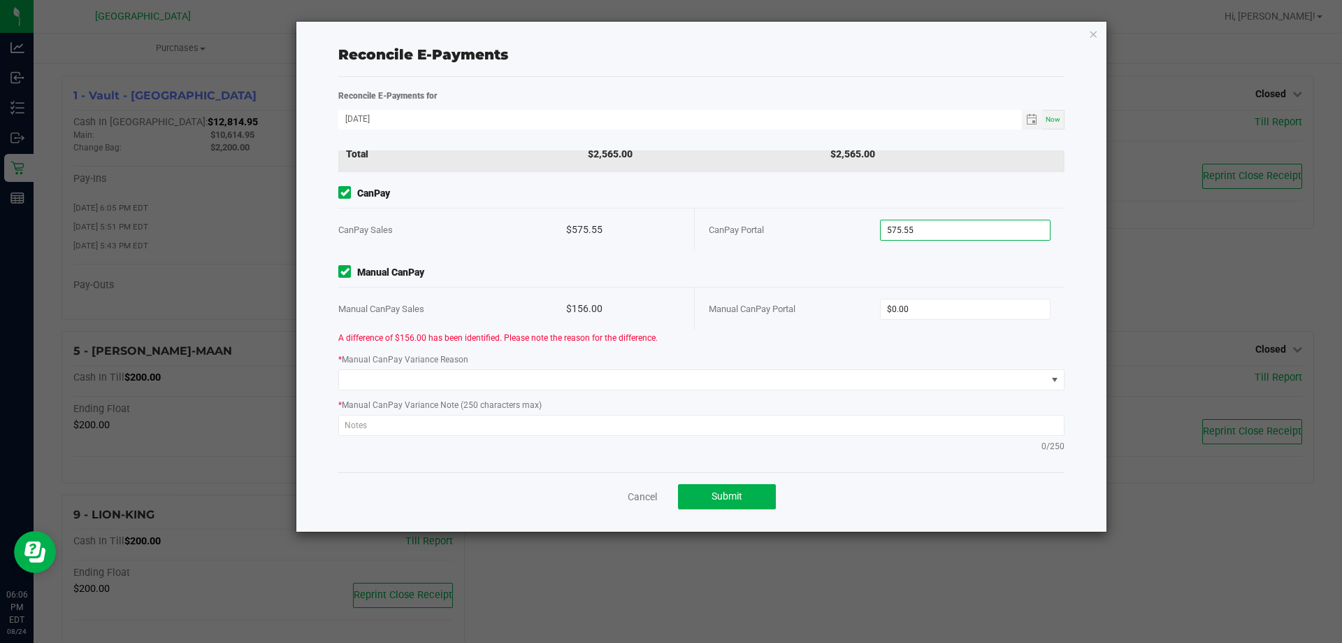
type input "$575.55"
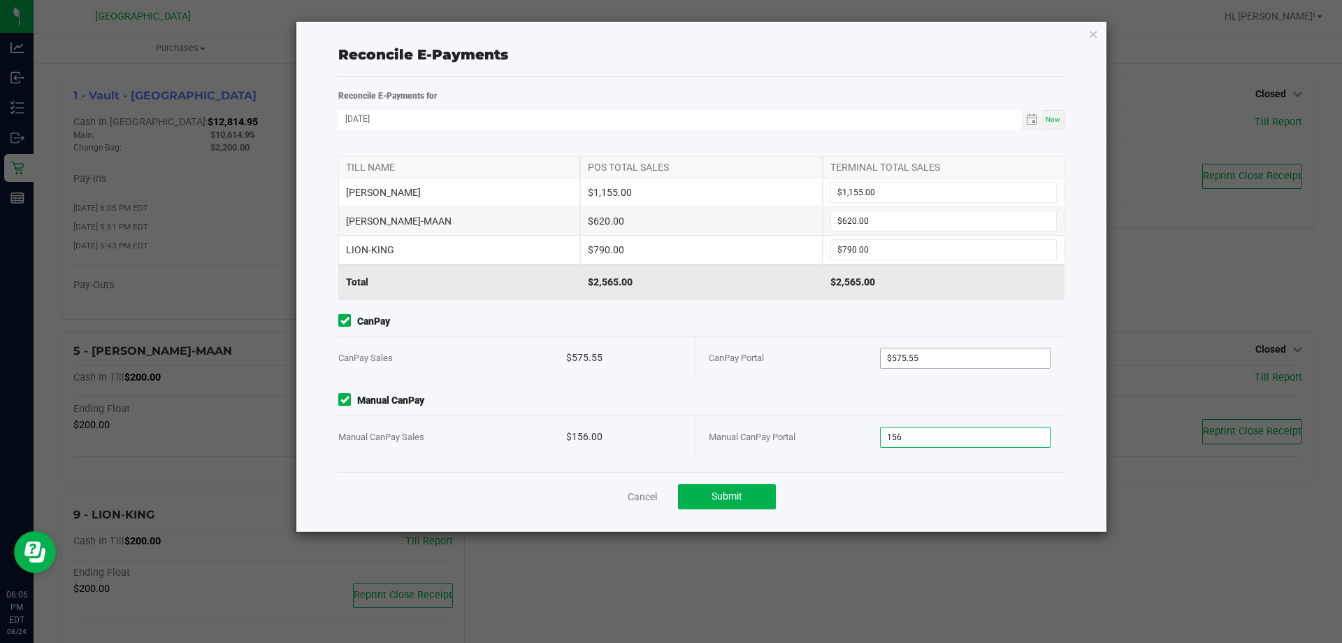
scroll to position [15, 0]
type input "$156.00"
click at [766, 366] on div "CanPay Portal" at bounding box center [794, 359] width 171 height 43
click at [733, 489] on button "Submit" at bounding box center [727, 496] width 98 height 25
